Goal: Information Seeking & Learning: Learn about a topic

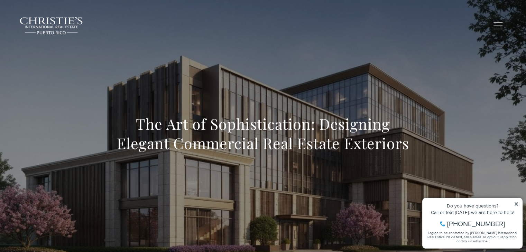
click at [518, 207] on div "Do you have questions?" at bounding box center [472, 206] width 93 height 5
click at [515, 204] on icon at bounding box center [516, 204] width 5 height 5
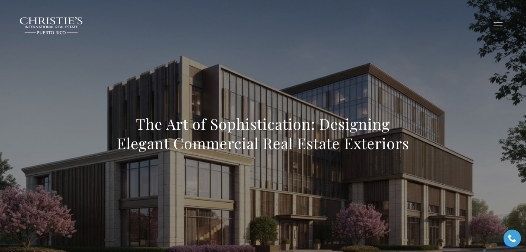
scroll to position [729, 0]
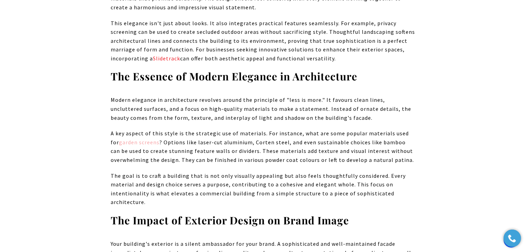
click at [127, 139] on link "garden screens" at bounding box center [139, 142] width 40 height 7
click at [174, 55] on link "Slidetrack" at bounding box center [166, 58] width 27 height 7
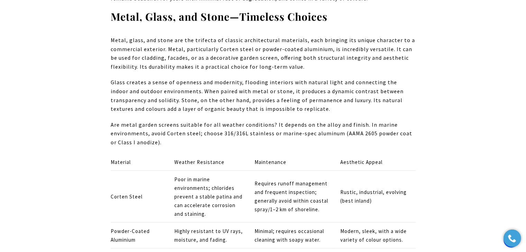
scroll to position [1465, 0]
